Goal: Task Accomplishment & Management: Complete application form

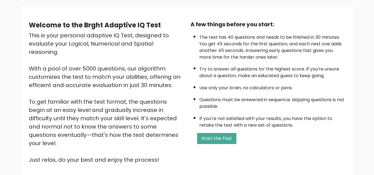
scroll to position [42, 0]
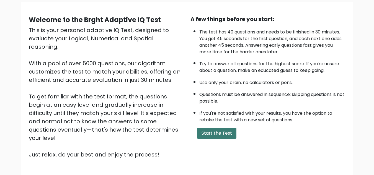
click at [217, 136] on button "Start the Test" at bounding box center [216, 133] width 39 height 11
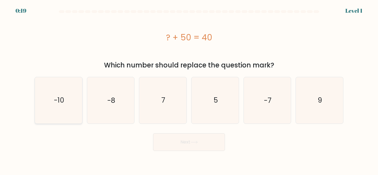
click at [67, 95] on icon "-10" at bounding box center [58, 100] width 46 height 46
click at [189, 89] on input "a. -10" at bounding box center [189, 88] width 0 height 1
radio input "true"
click at [196, 140] on button "Next" at bounding box center [189, 142] width 72 height 18
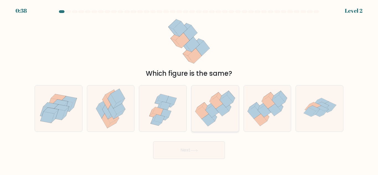
click at [212, 114] on icon at bounding box center [212, 111] width 13 height 12
click at [189, 89] on input "d." at bounding box center [189, 88] width 0 height 1
radio input "true"
click at [180, 149] on button "Next" at bounding box center [189, 150] width 72 height 18
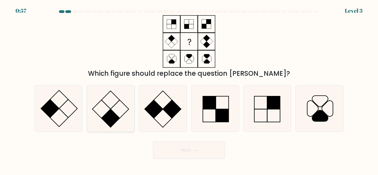
click at [118, 117] on rect at bounding box center [120, 109] width 18 height 18
click at [189, 89] on input "b." at bounding box center [189, 88] width 0 height 1
radio input "true"
click at [176, 146] on button "Next" at bounding box center [189, 150] width 72 height 18
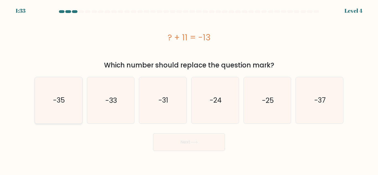
click at [61, 113] on icon "-35" at bounding box center [58, 100] width 46 height 46
click at [189, 89] on input "a. -35" at bounding box center [189, 88] width 0 height 1
radio input "true"
click at [188, 139] on button "Next" at bounding box center [189, 142] width 72 height 18
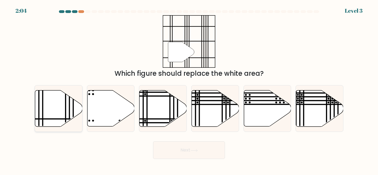
click at [62, 112] on icon at bounding box center [58, 109] width 47 height 36
click at [189, 89] on input "a." at bounding box center [189, 88] width 0 height 1
radio input "true"
click at [210, 150] on button "Next" at bounding box center [189, 150] width 72 height 18
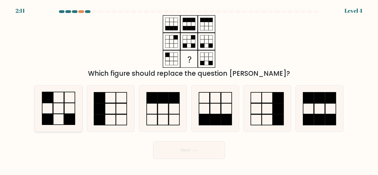
click at [68, 119] on rect at bounding box center [69, 119] width 11 height 11
click at [189, 89] on input "a." at bounding box center [189, 88] width 0 height 1
radio input "true"
click at [207, 154] on button "Next" at bounding box center [189, 150] width 72 height 18
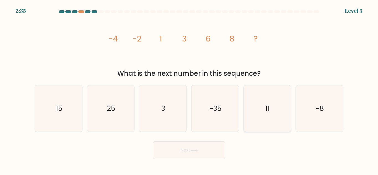
click at [262, 115] on icon "11" at bounding box center [267, 109] width 46 height 46
click at [189, 89] on input "e. 11" at bounding box center [189, 88] width 0 height 1
radio input "true"
click at [183, 154] on button "Next" at bounding box center [189, 150] width 72 height 18
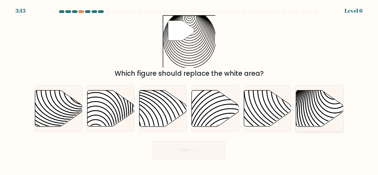
click at [325, 113] on icon at bounding box center [319, 109] width 47 height 36
click at [189, 89] on input "f." at bounding box center [189, 88] width 0 height 1
radio input "true"
click at [189, 147] on button "Next" at bounding box center [189, 150] width 72 height 18
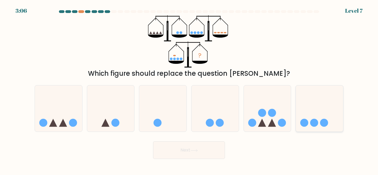
click at [316, 118] on icon at bounding box center [319, 108] width 47 height 39
click at [189, 89] on input "f." at bounding box center [189, 88] width 0 height 1
radio input "true"
click at [185, 148] on button "Next" at bounding box center [189, 150] width 72 height 18
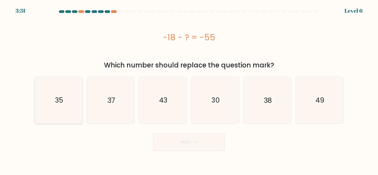
click at [59, 101] on text "35" at bounding box center [59, 101] width 8 height 10
click at [189, 89] on input "a. 35" at bounding box center [189, 88] width 0 height 1
radio input "true"
click at [197, 139] on button "Next" at bounding box center [189, 142] width 72 height 18
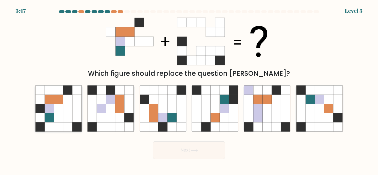
click at [50, 117] on icon at bounding box center [49, 117] width 9 height 9
click at [189, 89] on input "a." at bounding box center [189, 88] width 0 height 1
radio input "true"
click at [202, 154] on button "Next" at bounding box center [189, 150] width 72 height 18
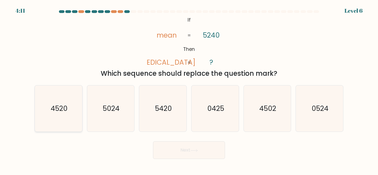
click at [54, 109] on text "4520" at bounding box center [58, 109] width 17 height 10
click at [189, 89] on input "a. 4520" at bounding box center [189, 88] width 0 height 1
radio input "true"
click at [218, 156] on button "Next" at bounding box center [189, 150] width 72 height 18
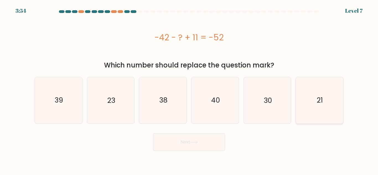
click at [307, 103] on icon "21" at bounding box center [320, 100] width 46 height 46
click at [189, 89] on input "f. 21" at bounding box center [189, 88] width 0 height 1
radio input "true"
click at [188, 142] on button "Next" at bounding box center [189, 142] width 72 height 18
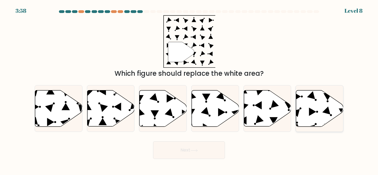
click at [302, 114] on icon at bounding box center [319, 109] width 47 height 36
click at [189, 89] on input "f." at bounding box center [189, 88] width 0 height 1
radio input "true"
click at [184, 148] on button "Next" at bounding box center [189, 150] width 72 height 18
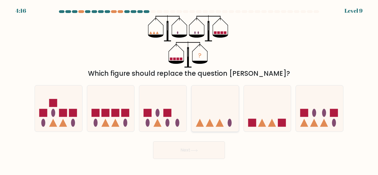
click at [215, 107] on icon at bounding box center [215, 108] width 47 height 39
click at [189, 89] on input "d." at bounding box center [189, 88] width 0 height 1
radio input "true"
click at [195, 155] on button "Next" at bounding box center [189, 150] width 72 height 18
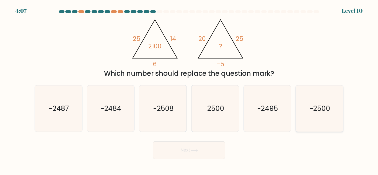
click at [315, 109] on text "-2500" at bounding box center [320, 109] width 20 height 10
click at [189, 89] on input "f. -2500" at bounding box center [189, 88] width 0 height 1
radio input "true"
click at [212, 147] on button "Next" at bounding box center [189, 150] width 72 height 18
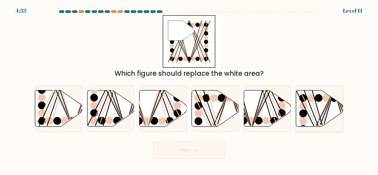
click at [311, 108] on line at bounding box center [319, 129] width 30 height 76
click at [189, 89] on input "f." at bounding box center [189, 88] width 0 height 1
radio input "true"
click at [190, 156] on button "Next" at bounding box center [189, 150] width 72 height 18
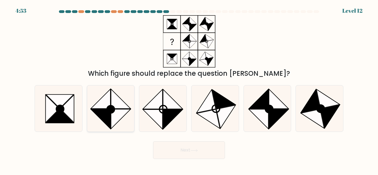
click at [110, 120] on icon at bounding box center [101, 119] width 20 height 20
click at [189, 89] on input "b." at bounding box center [189, 88] width 0 height 1
radio input "true"
click at [175, 147] on button "Next" at bounding box center [189, 150] width 72 height 18
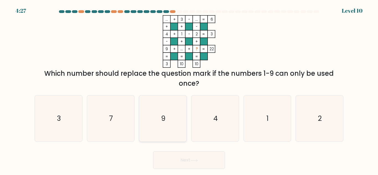
click at [166, 109] on icon "9" at bounding box center [163, 119] width 46 height 46
click at [189, 89] on input "c. 9" at bounding box center [189, 88] width 0 height 1
radio input "true"
click at [176, 156] on button "Next" at bounding box center [189, 160] width 72 height 18
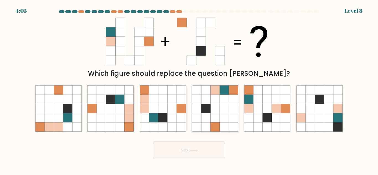
click at [225, 107] on icon at bounding box center [224, 108] width 9 height 9
click at [189, 89] on input "d." at bounding box center [189, 88] width 0 height 1
radio input "true"
click at [185, 154] on button "Next" at bounding box center [189, 150] width 72 height 18
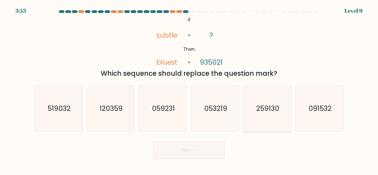
click at [269, 110] on text "259130" at bounding box center [267, 109] width 23 height 10
click at [189, 89] on input "e. 259130" at bounding box center [189, 88] width 0 height 1
radio input "true"
click at [182, 146] on button "Next" at bounding box center [189, 150] width 72 height 18
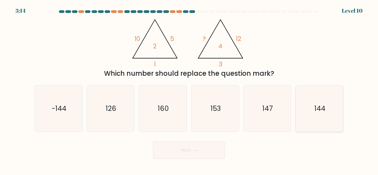
click at [315, 101] on icon "144" at bounding box center [320, 109] width 46 height 46
click at [189, 89] on input "f. 144" at bounding box center [189, 88] width 0 height 1
radio input "true"
click at [191, 153] on button "Next" at bounding box center [189, 150] width 72 height 18
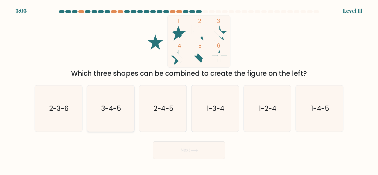
click at [105, 112] on text "3-4-5" at bounding box center [111, 109] width 20 height 10
click at [189, 89] on input "b. 3-4-5" at bounding box center [189, 88] width 0 height 1
radio input "true"
click at [186, 148] on button "Next" at bounding box center [189, 150] width 72 height 18
click at [110, 117] on icon "3-4-5" at bounding box center [111, 109] width 46 height 46
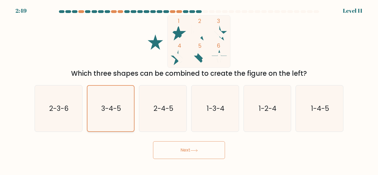
click at [189, 89] on input "b. 3-4-5" at bounding box center [189, 88] width 0 height 1
click at [178, 146] on button "Next" at bounding box center [189, 150] width 72 height 18
click at [241, 45] on icon "1 2 3 4 5 6" at bounding box center [189, 41] width 149 height 53
click at [171, 102] on icon "2-4-5" at bounding box center [163, 109] width 46 height 46
click at [189, 89] on input "c. 2-4-5" at bounding box center [189, 88] width 0 height 1
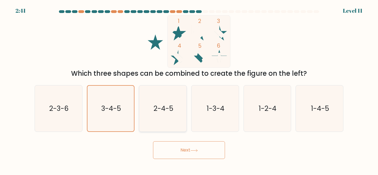
radio input "true"
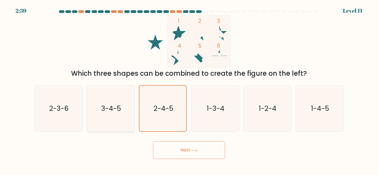
click at [122, 110] on icon "3-4-5" at bounding box center [110, 109] width 46 height 46
click at [189, 89] on input "b. 3-4-5" at bounding box center [189, 88] width 0 height 1
radio input "true"
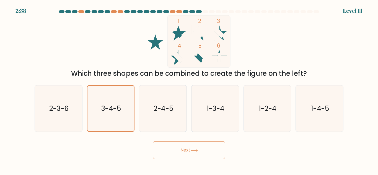
click at [197, 149] on icon at bounding box center [193, 150] width 7 height 3
click at [178, 147] on button "Next" at bounding box center [189, 150] width 72 height 18
click at [159, 116] on icon "2-4-5" at bounding box center [163, 109] width 46 height 46
click at [189, 89] on input "c. 2-4-5" at bounding box center [189, 88] width 0 height 1
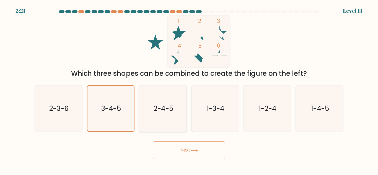
radio input "true"
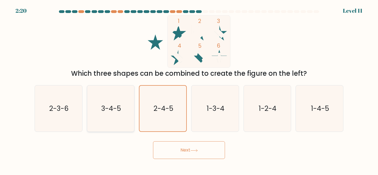
click at [127, 111] on icon "3-4-5" at bounding box center [110, 109] width 46 height 46
click at [189, 89] on input "b. 3-4-5" at bounding box center [189, 88] width 0 height 1
radio input "true"
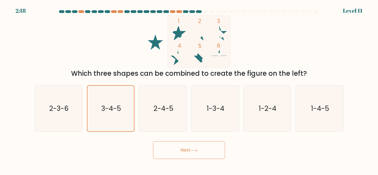
click at [192, 151] on icon at bounding box center [194, 150] width 7 height 2
click at [183, 148] on button "Next" at bounding box center [189, 150] width 72 height 18
click at [195, 153] on button "Next" at bounding box center [189, 150] width 72 height 18
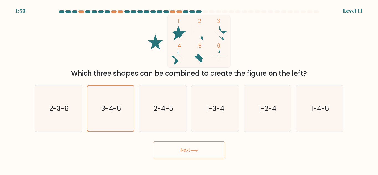
click at [241, 146] on div "Next" at bounding box center [189, 149] width 316 height 20
click at [176, 146] on button "Next" at bounding box center [189, 150] width 72 height 18
click at [150, 105] on icon "2-4-5" at bounding box center [163, 109] width 46 height 46
click at [189, 89] on input "c. 2-4-5" at bounding box center [189, 88] width 0 height 1
radio input "true"
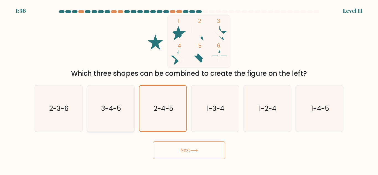
click at [123, 105] on icon "3-4-5" at bounding box center [110, 109] width 46 height 46
click at [189, 89] on input "b. 3-4-5" at bounding box center [189, 88] width 0 height 1
radio input "true"
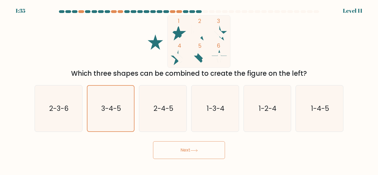
click at [174, 147] on button "Next" at bounding box center [189, 150] width 72 height 18
click at [186, 148] on button "Next" at bounding box center [189, 150] width 72 height 18
click at [186, 151] on button "Next" at bounding box center [189, 150] width 72 height 18
click at [182, 150] on button "Next" at bounding box center [189, 150] width 72 height 18
click at [208, 154] on button "Next" at bounding box center [189, 150] width 72 height 18
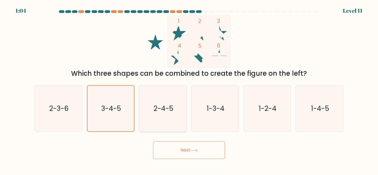
click at [163, 109] on text "2-4-5" at bounding box center [164, 109] width 20 height 10
click at [189, 89] on input "c. 2-4-5" at bounding box center [189, 88] width 0 height 1
radio input "true"
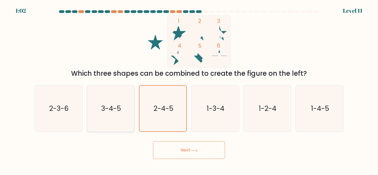
click at [133, 110] on icon "3-4-5" at bounding box center [110, 109] width 46 height 46
click at [189, 89] on input "b. 3-4-5" at bounding box center [189, 88] width 0 height 1
radio input "true"
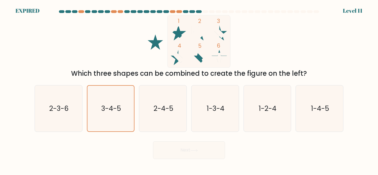
click at [289, 46] on div "1 2 3 4 5 6 Which three shapes can be combined to create the figure on the left?" at bounding box center [189, 46] width 316 height 63
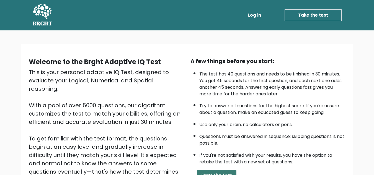
click at [233, 171] on button "Start the Test" at bounding box center [216, 175] width 39 height 11
